Goal: Task Accomplishment & Management: Manage account settings

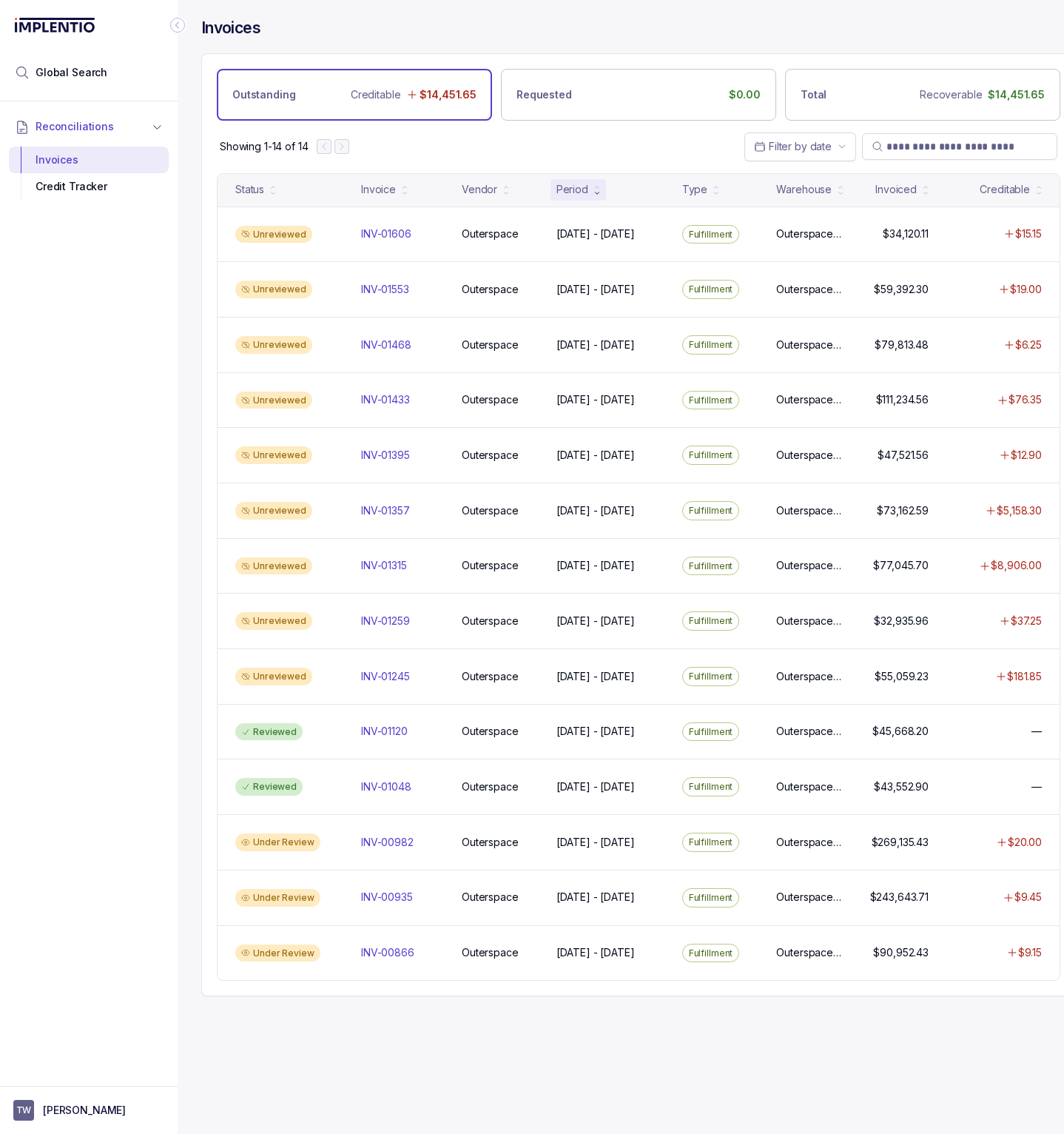
click at [183, 23] on icon "Collapse Icon" at bounding box center [177, 25] width 15 height 15
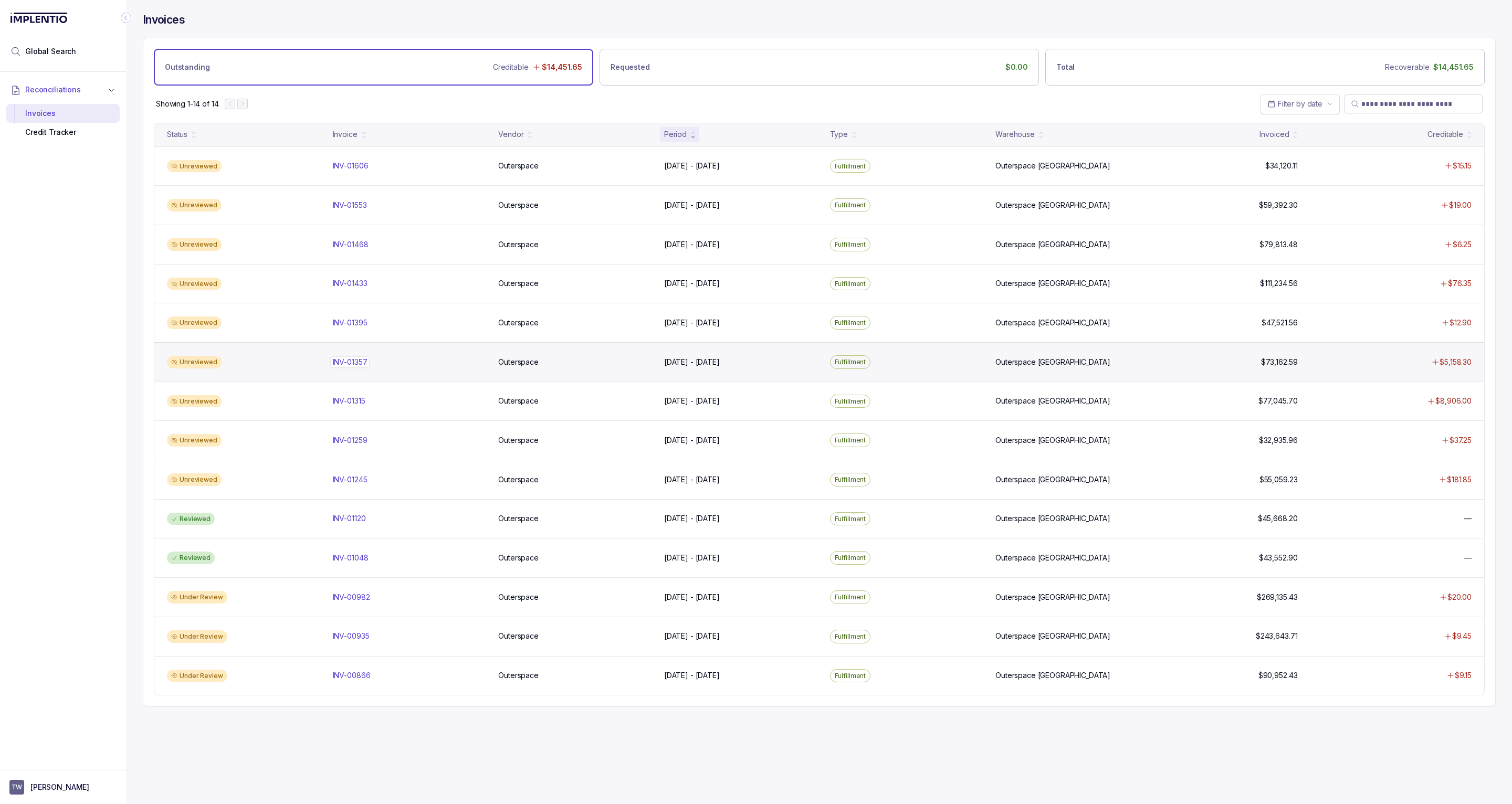
click at [353, 363] on p "INV-01357" at bounding box center [350, 362] width 40 height 12
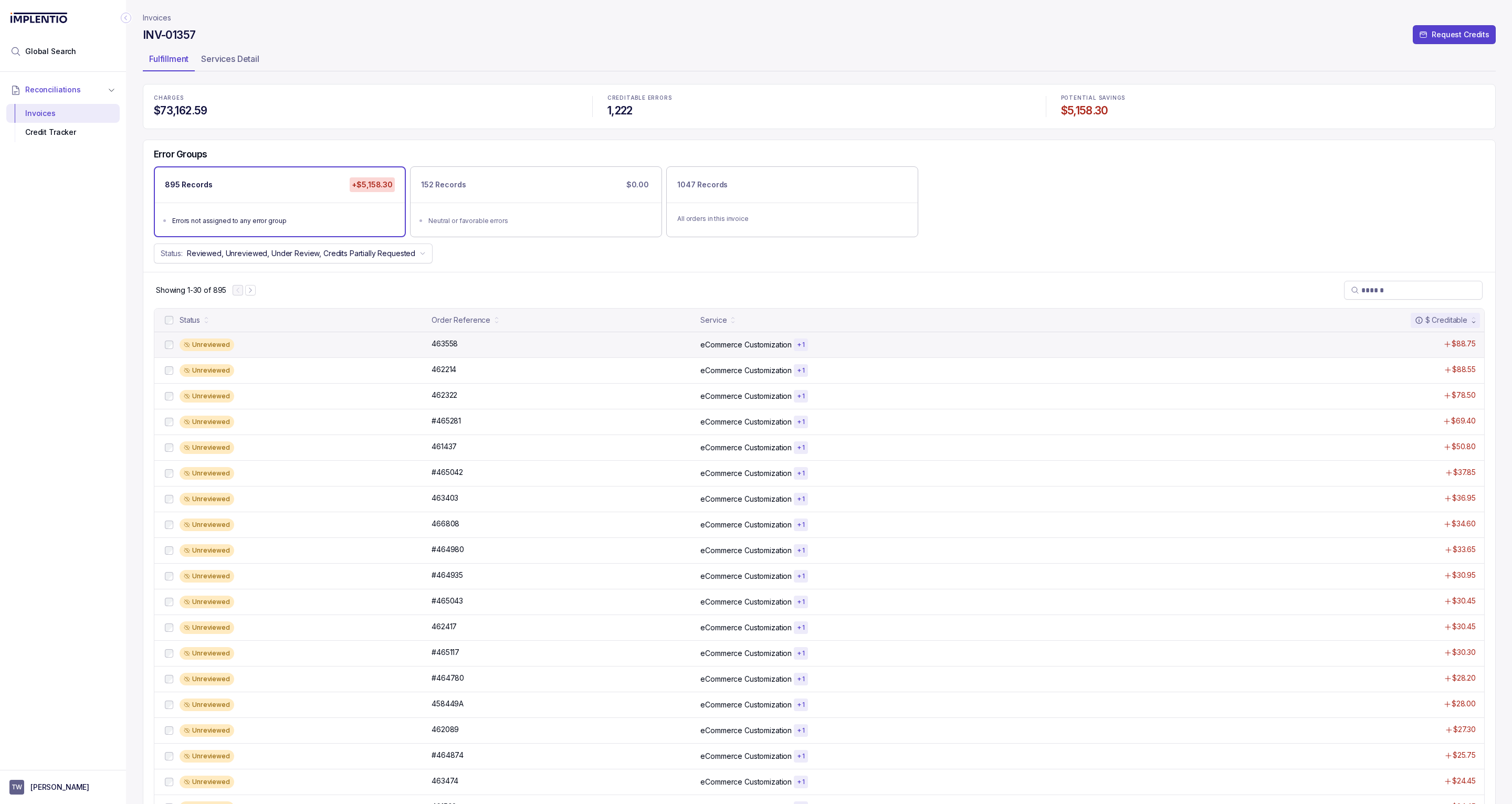
drag, startPoint x: 315, startPoint y: 343, endPoint x: 347, endPoint y: 347, distance: 32.2
click at [315, 343] on div "Unreviewed" at bounding box center [302, 344] width 246 height 12
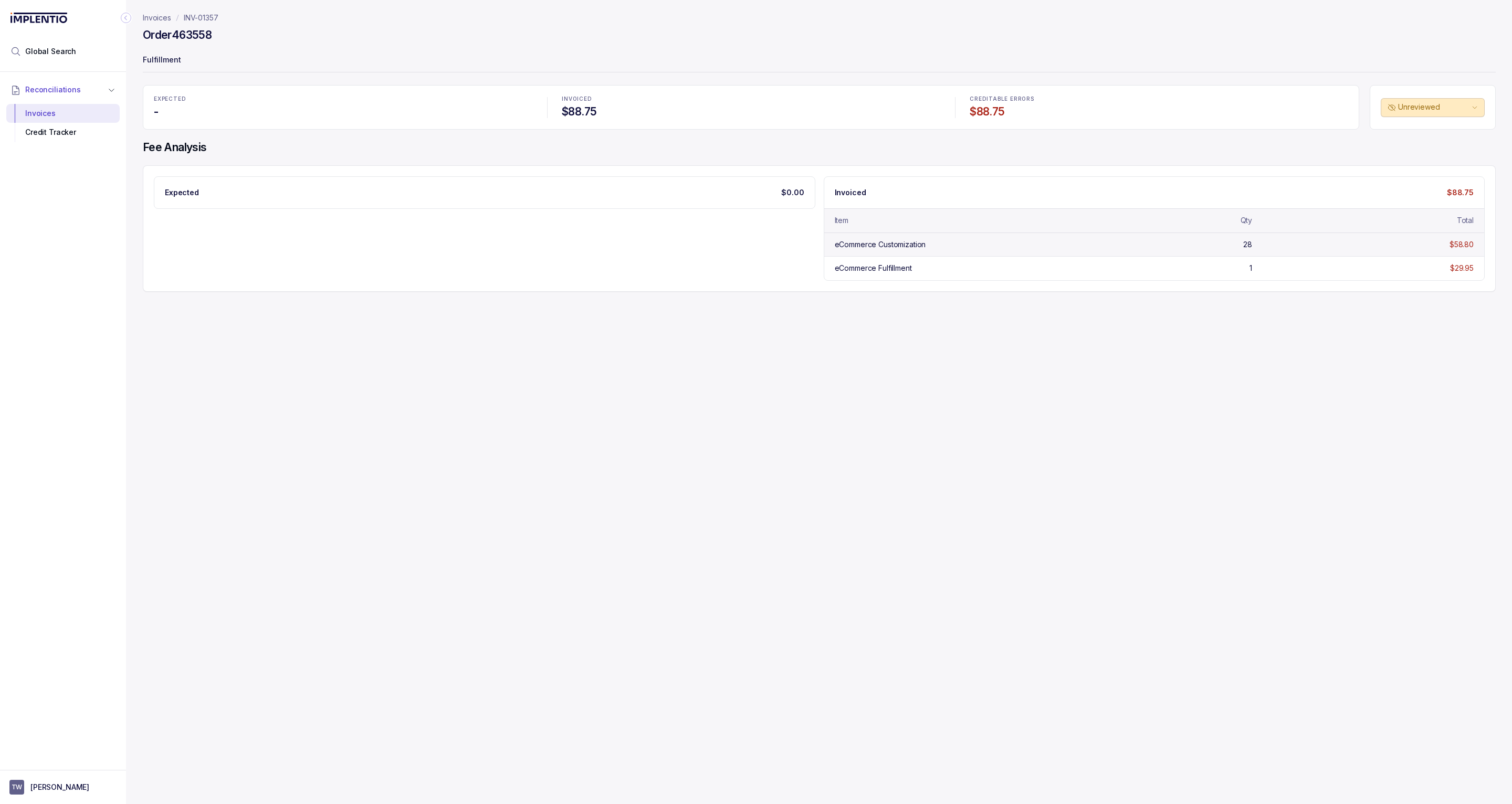
click at [862, 246] on div "eCommerce Customization" at bounding box center [880, 244] width 92 height 11
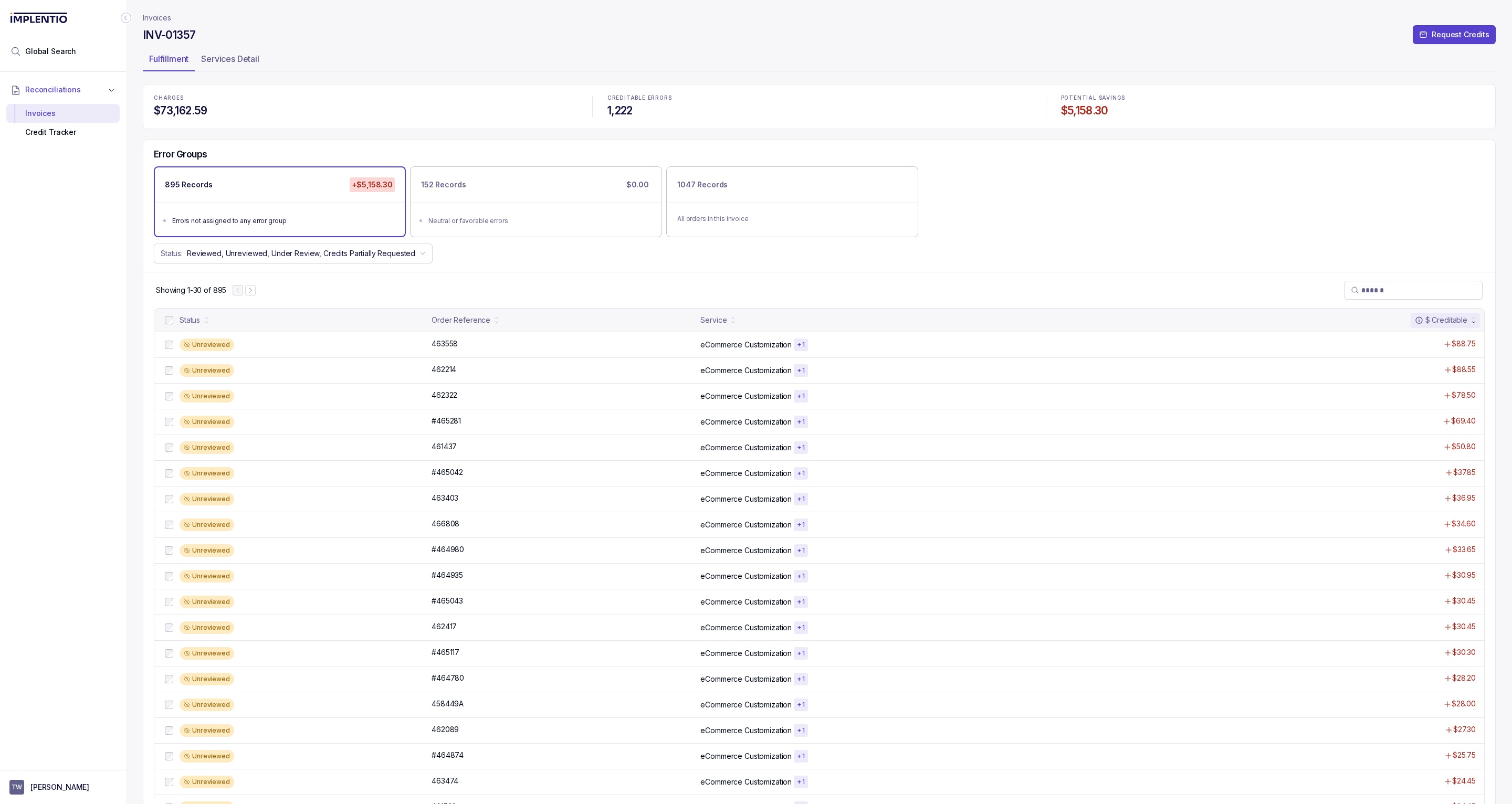
click at [160, 18] on p "Invoices" at bounding box center [157, 18] width 28 height 11
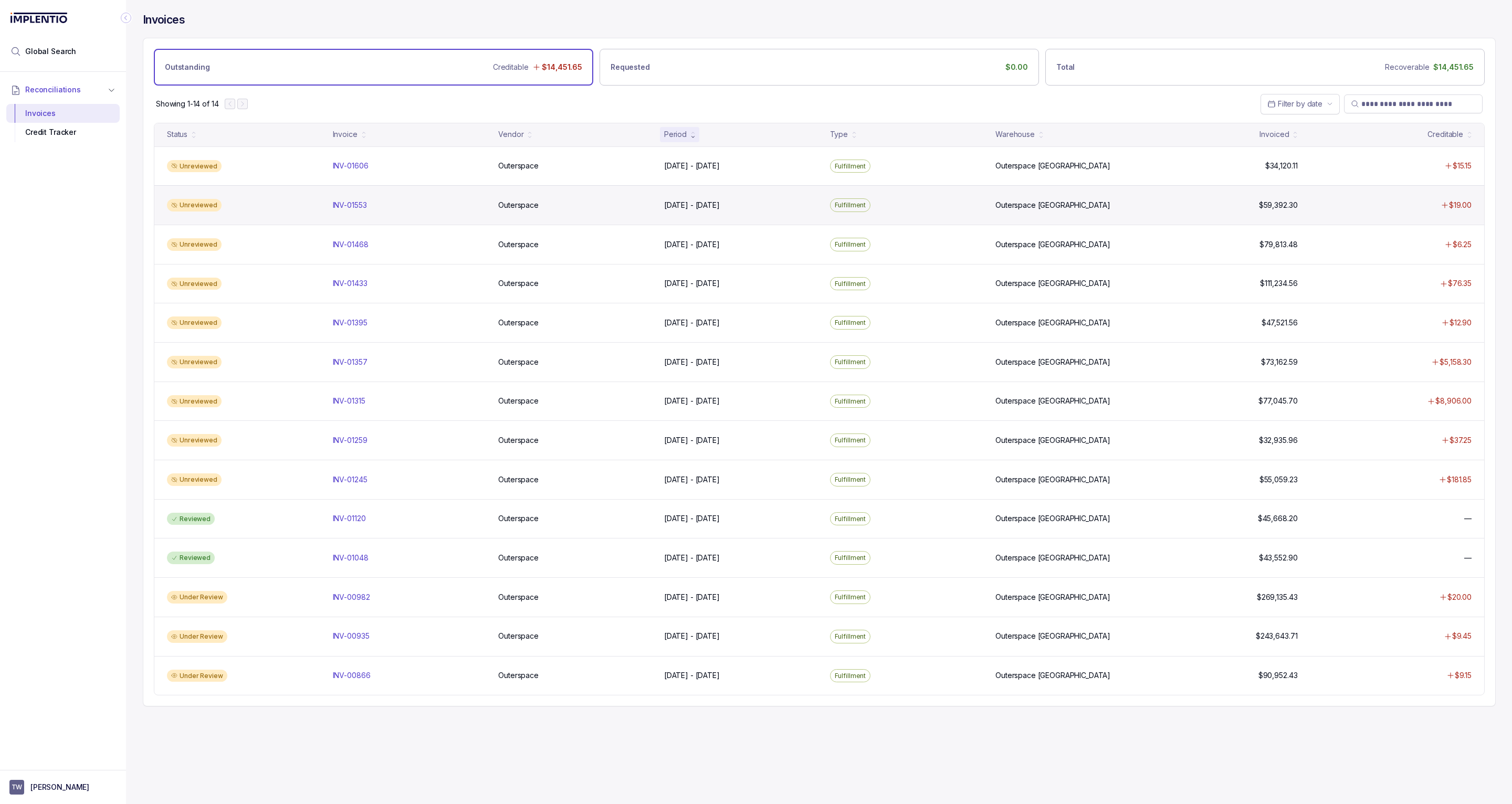
click at [446, 216] on div "Unreviewed INV-01553 INV-01553 Outerspace Outerspace Jul 17 - Aug 1, 2025 Jul 1…" at bounding box center [819, 205] width 1329 height 40
click at [348, 207] on p "INV-01553" at bounding box center [350, 205] width 40 height 12
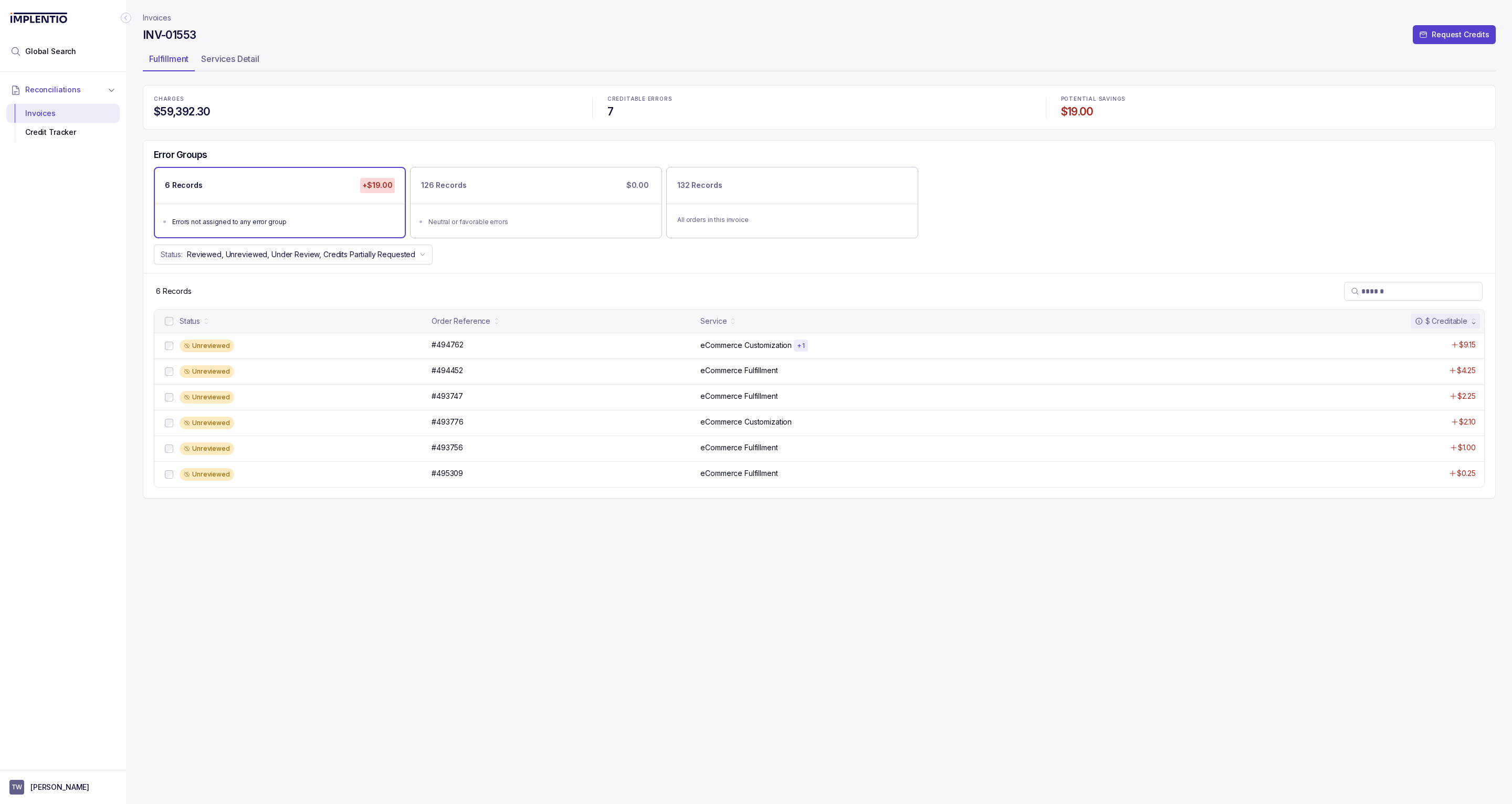
click at [163, 18] on p "Invoices" at bounding box center [157, 18] width 28 height 11
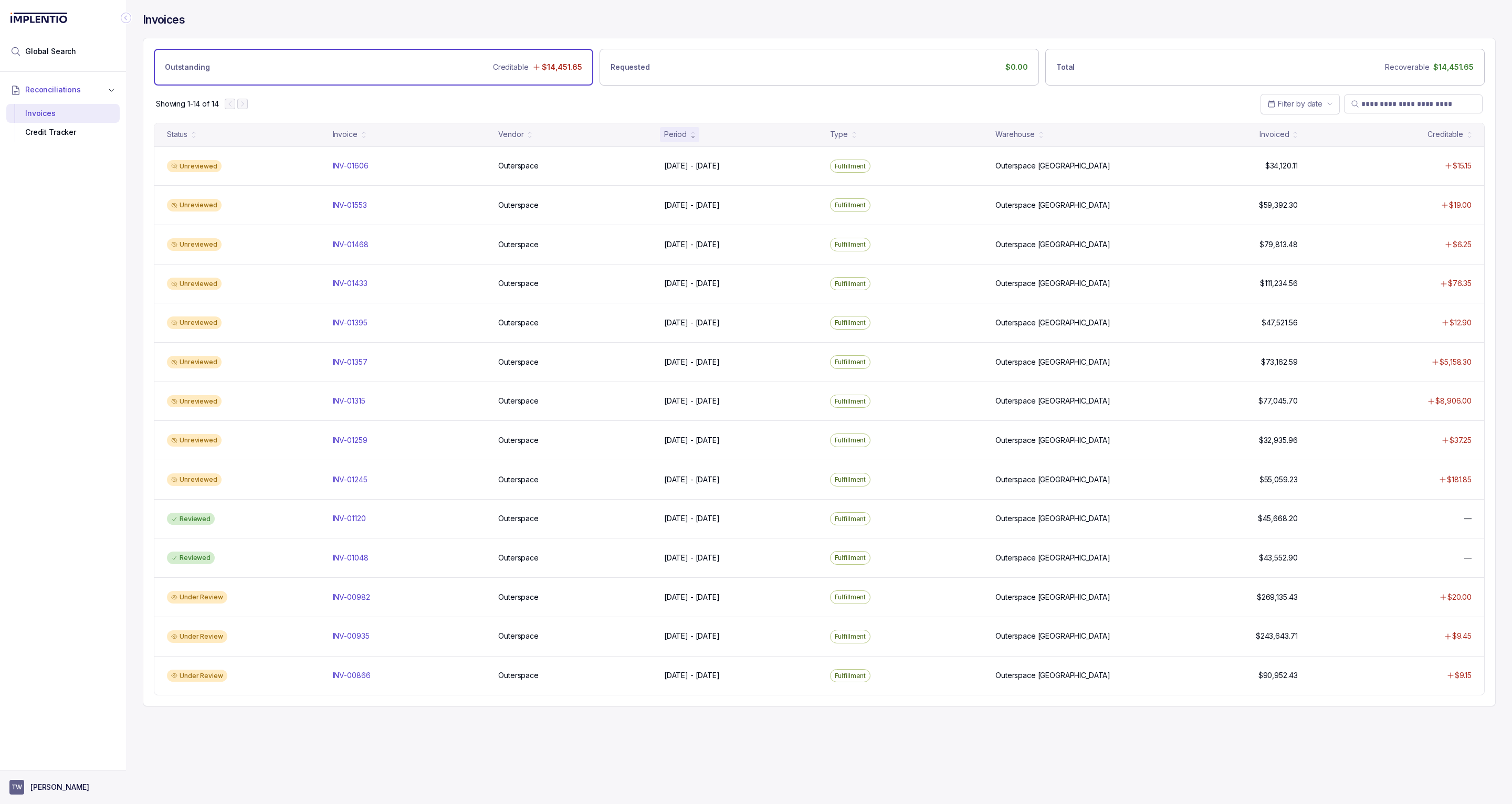
click at [44, 777] on aside "TW Tony Wu" at bounding box center [63, 787] width 126 height 34
click at [43, 784] on p "[PERSON_NAME]" at bounding box center [60, 787] width 59 height 11
click at [36, 766] on p "Logout" at bounding box center [70, 764] width 87 height 11
